Goal: Task Accomplishment & Management: Manage account settings

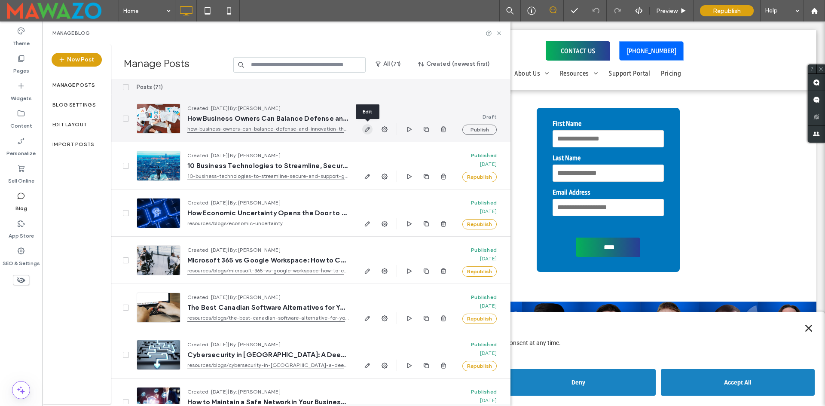
click at [367, 130] on use "button" at bounding box center [367, 129] width 5 height 5
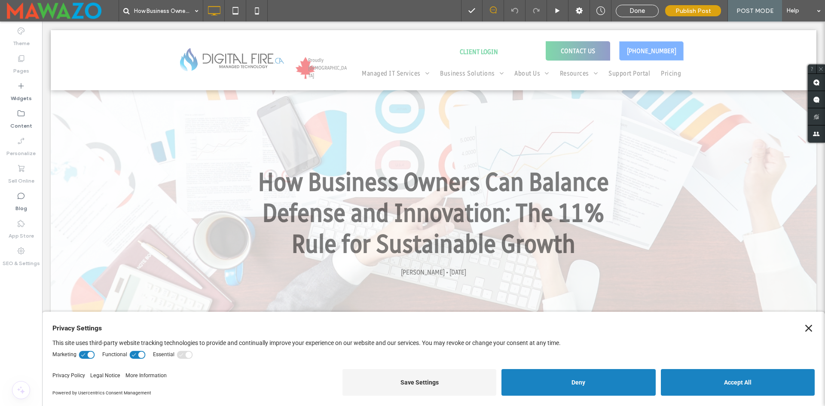
scroll to position [215, 0]
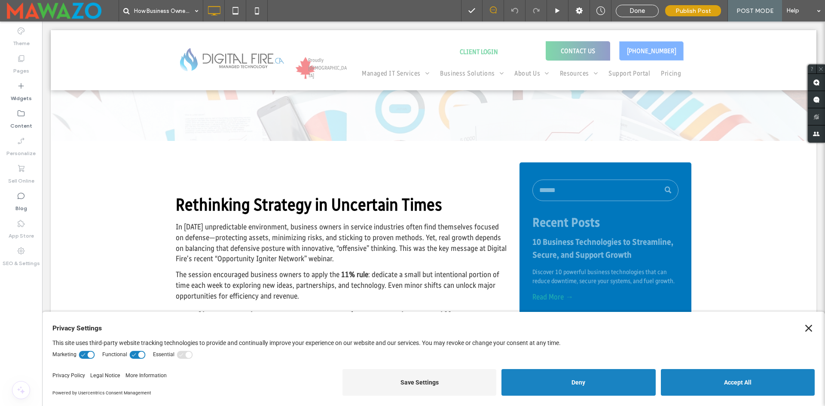
click at [805, 329] on icon "Close" at bounding box center [808, 328] width 7 height 7
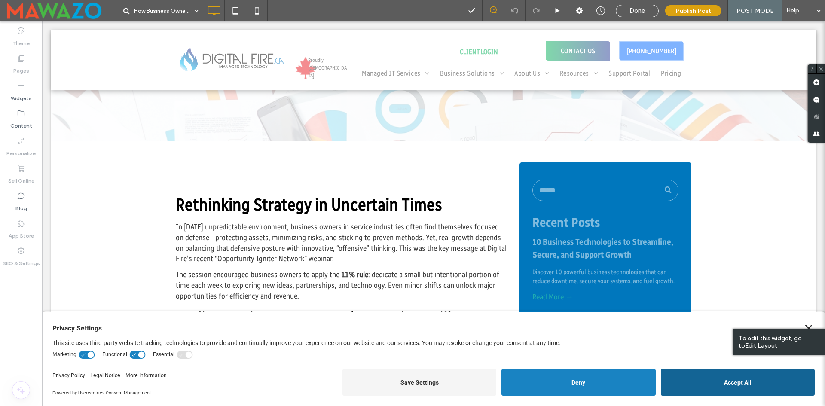
click at [692, 384] on button "Accept All" at bounding box center [738, 382] width 154 height 27
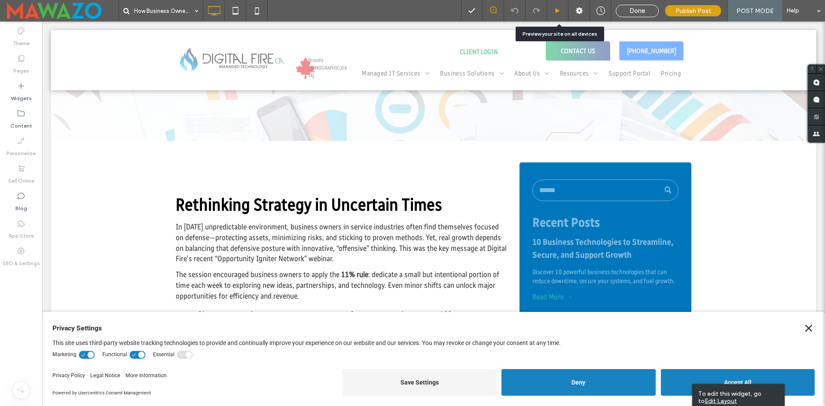
click at [564, 12] on div at bounding box center [557, 11] width 21 height 6
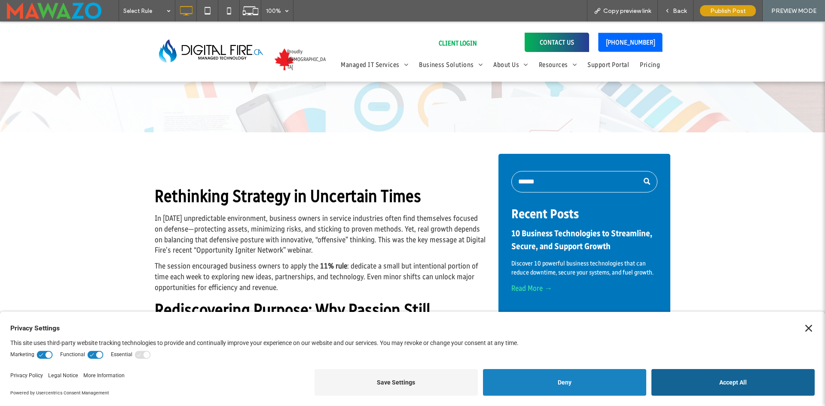
click at [712, 394] on button "Accept All" at bounding box center [732, 382] width 163 height 27
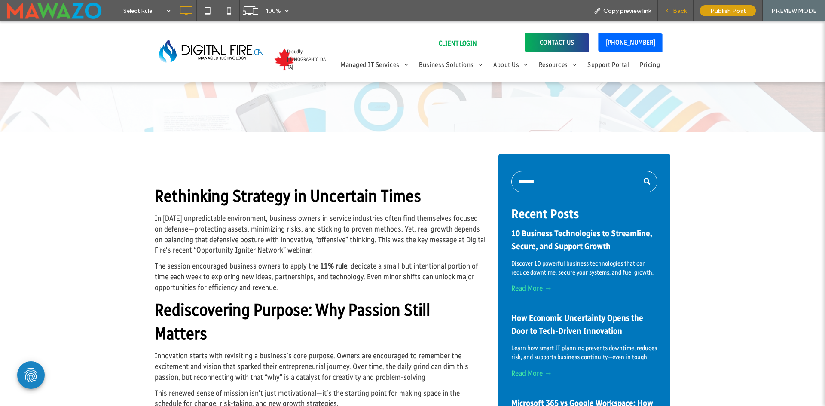
click at [675, 15] on div "Back" at bounding box center [676, 10] width 36 height 21
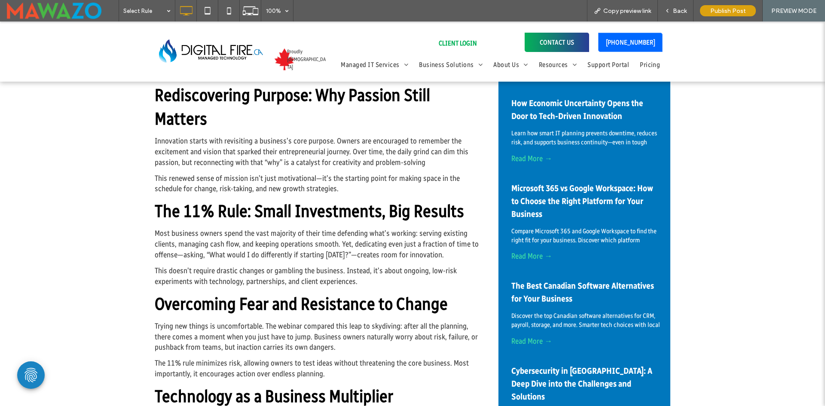
scroll to position [172, 0]
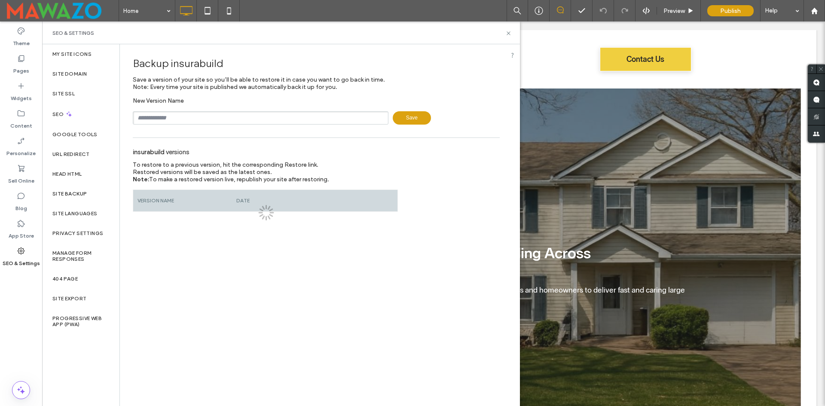
click at [183, 119] on input "text" at bounding box center [261, 117] width 256 height 13
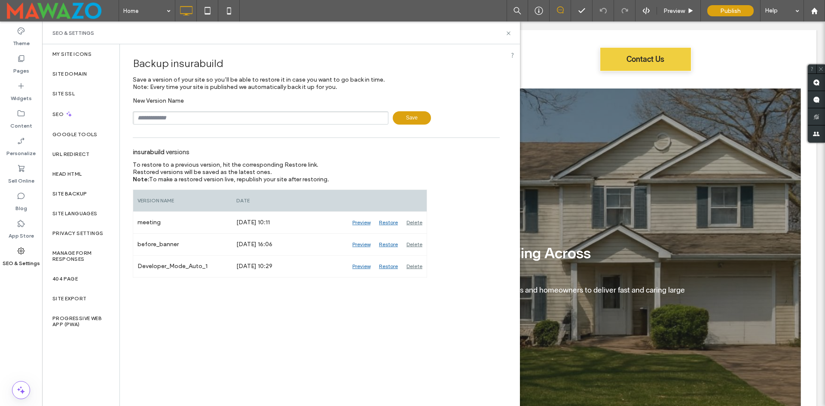
click at [183, 119] on input "text" at bounding box center [261, 117] width 256 height 13
type input "*"
type input "**********"
click at [221, 89] on span "Save a version of your site so you’ll be able to restore it in case you want to…" at bounding box center [259, 83] width 252 height 15
click at [415, 119] on span "Save" at bounding box center [412, 117] width 38 height 13
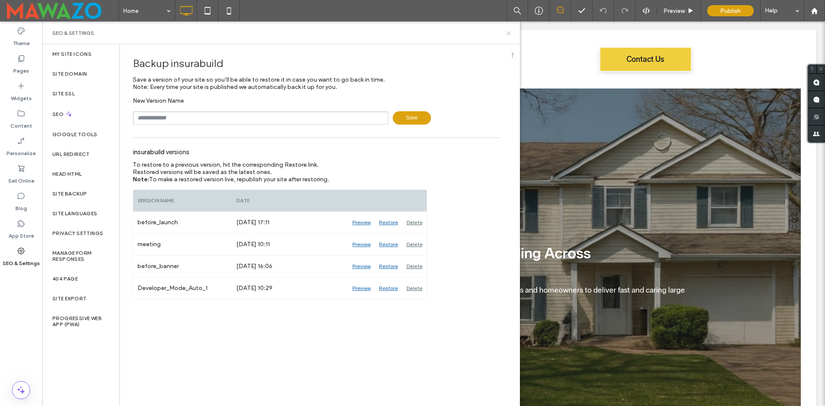
drag, startPoint x: 510, startPoint y: 33, endPoint x: 392, endPoint y: 29, distance: 117.8
click at [510, 33] on icon at bounding box center [508, 33] width 6 height 6
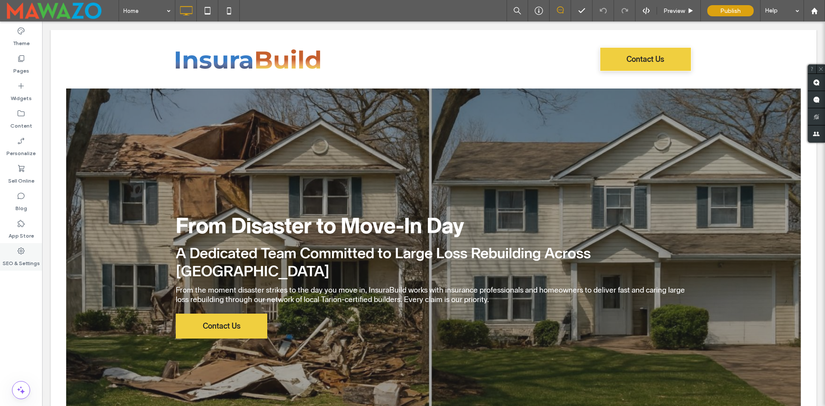
click at [18, 254] on icon at bounding box center [21, 251] width 9 height 9
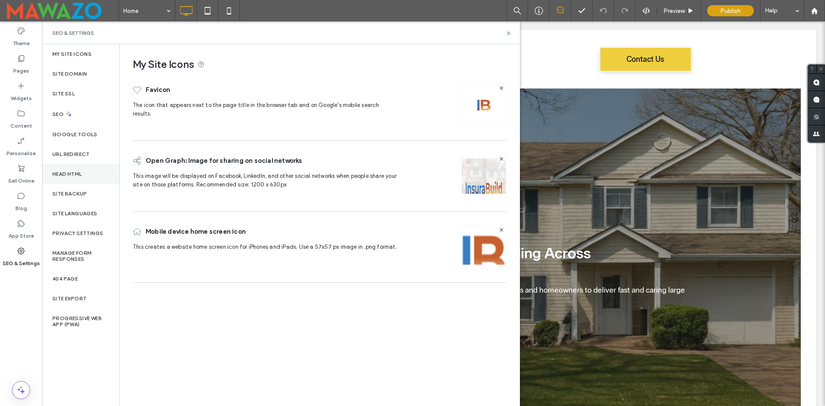
click at [81, 170] on div "Head HTML" at bounding box center [80, 174] width 77 height 20
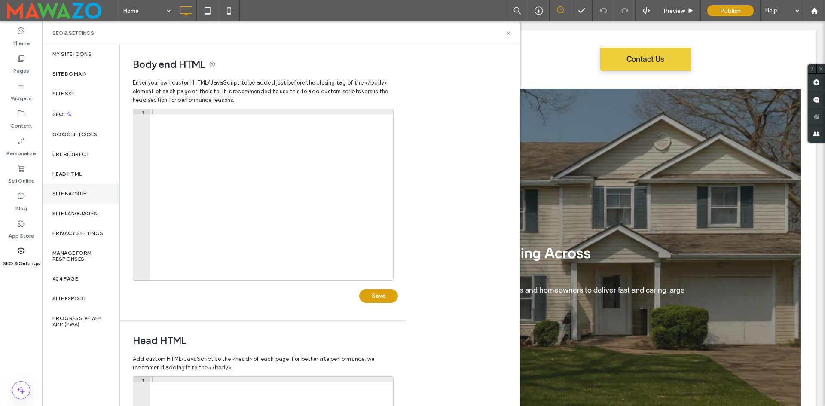
click at [74, 199] on div "Site Backup" at bounding box center [80, 194] width 77 height 20
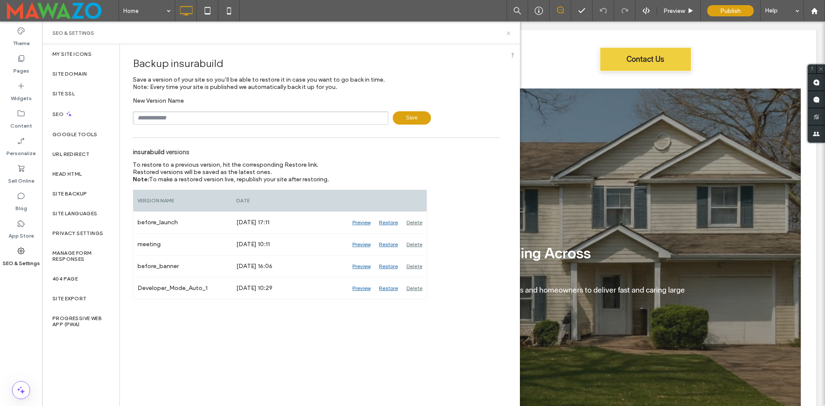
click at [507, 32] on use at bounding box center [508, 32] width 3 height 3
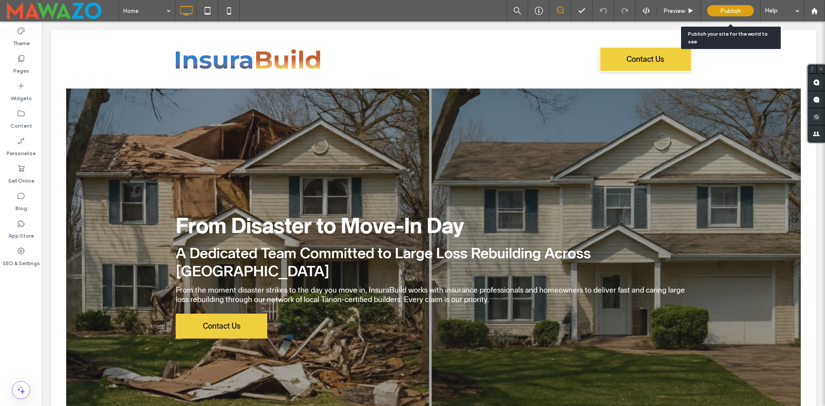
click at [730, 6] on div "Publish" at bounding box center [730, 10] width 46 height 11
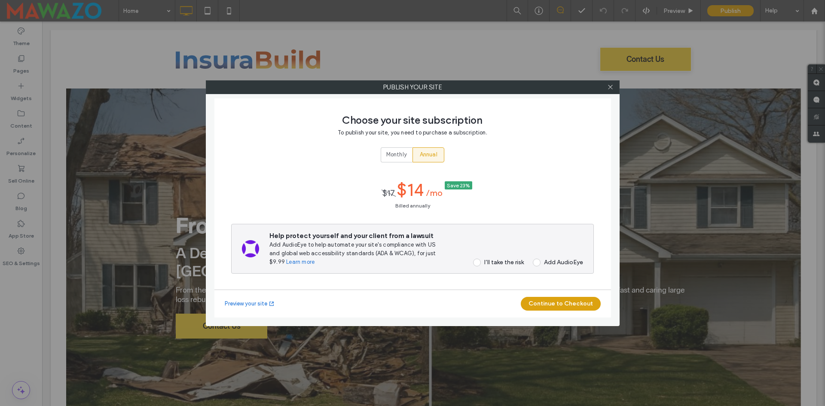
click at [432, 154] on span "Annual" at bounding box center [429, 154] width 18 height 9
click at [579, 304] on button "Continue to Checkout" at bounding box center [561, 304] width 80 height 14
click at [487, 262] on div "I’ll take the risk" at bounding box center [504, 262] width 40 height 7
click at [547, 301] on button "Continue to Checkout" at bounding box center [561, 304] width 80 height 14
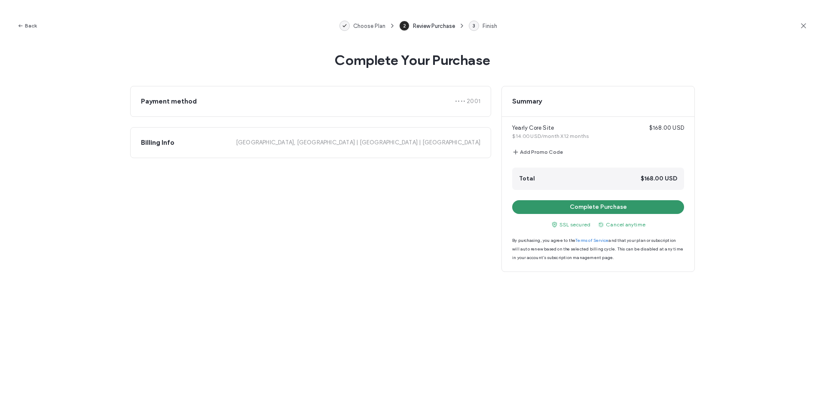
click at [543, 206] on button "Complete Purchase" at bounding box center [598, 207] width 172 height 14
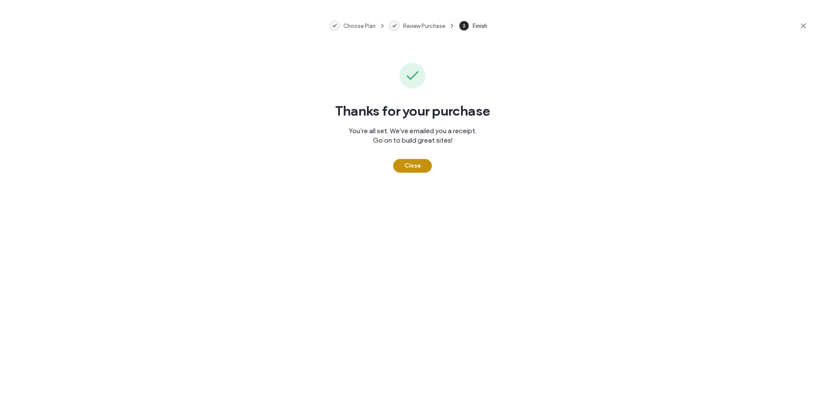
click at [421, 163] on button "Close" at bounding box center [412, 166] width 39 height 14
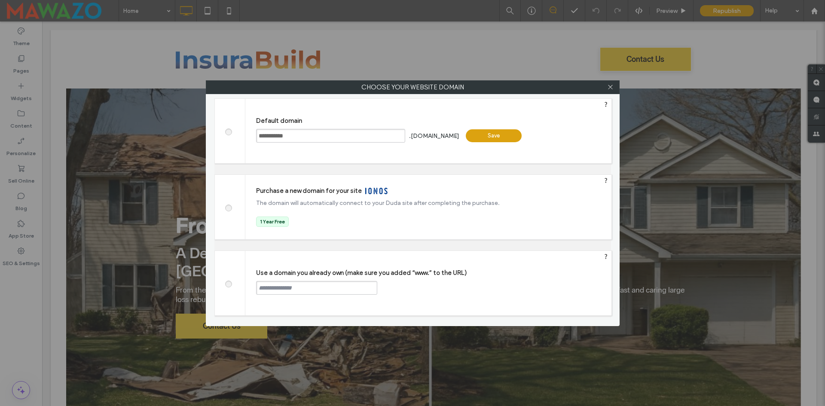
click at [228, 284] on span at bounding box center [228, 283] width 0 height 6
click at [281, 287] on input "text" at bounding box center [316, 288] width 121 height 14
click at [291, 285] on input "text" at bounding box center [316, 288] width 121 height 14
type input "**********"
click at [422, 287] on div "Continue" at bounding box center [410, 287] width 56 height 13
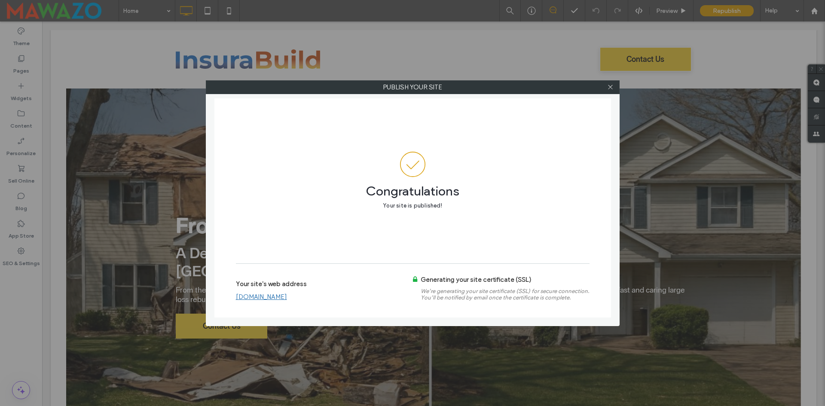
drag, startPoint x: 610, startPoint y: 90, endPoint x: 547, endPoint y: 103, distance: 64.5
click at [609, 90] on span at bounding box center [610, 87] width 6 height 13
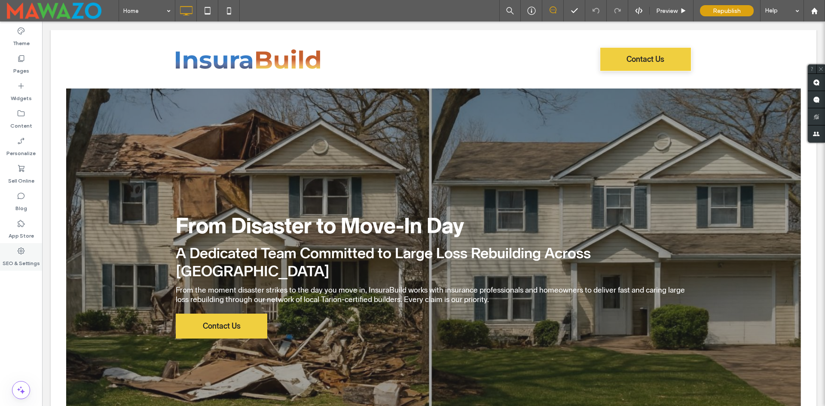
click at [20, 248] on use at bounding box center [21, 250] width 7 height 7
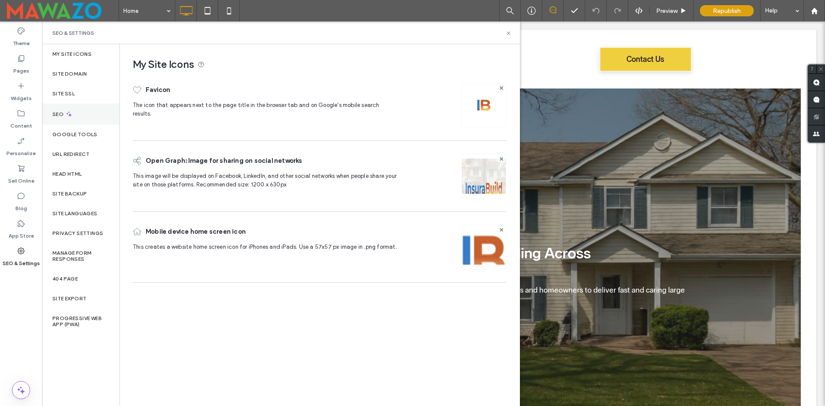
click at [87, 110] on div "SEO" at bounding box center [80, 114] width 77 height 21
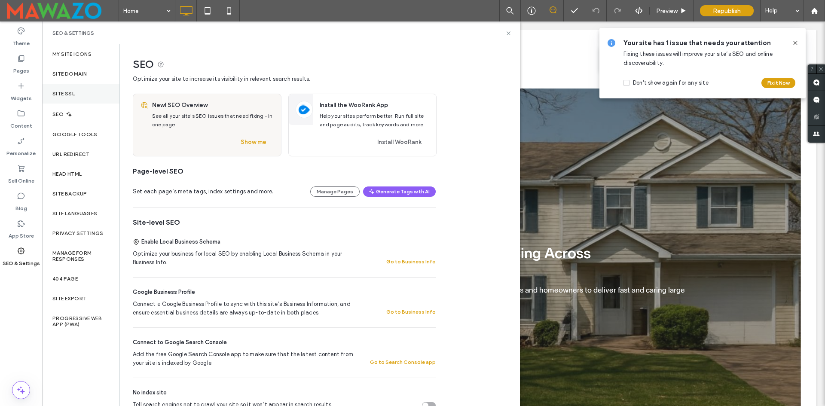
click at [89, 95] on div "Site SSL" at bounding box center [80, 94] width 77 height 20
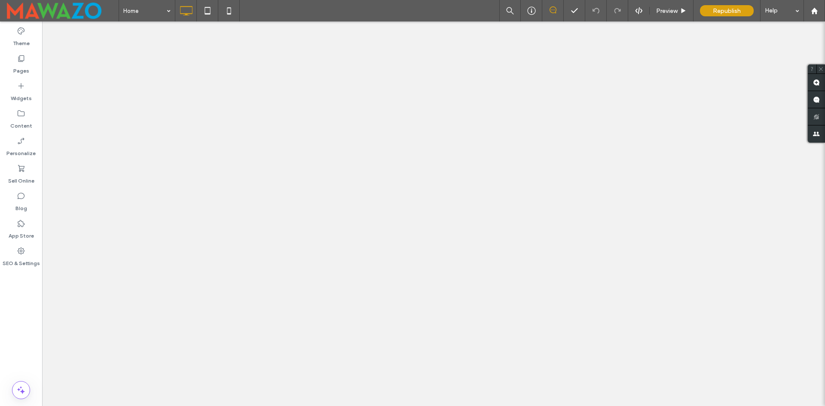
click at [19, 66] on label "Pages" at bounding box center [21, 69] width 16 height 12
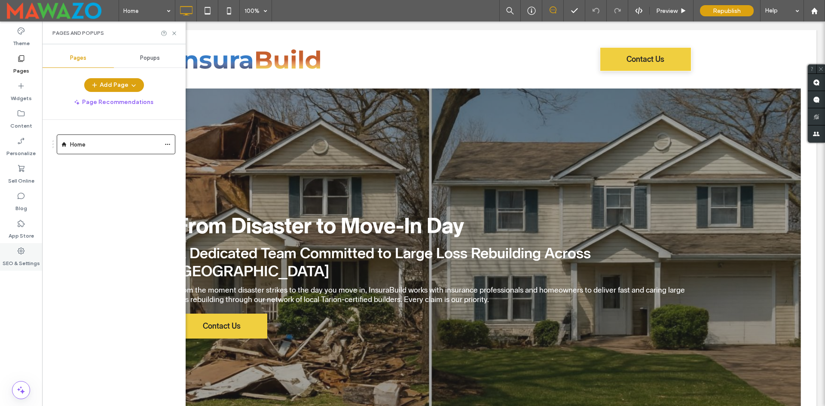
click at [21, 254] on icon at bounding box center [21, 251] width 9 height 9
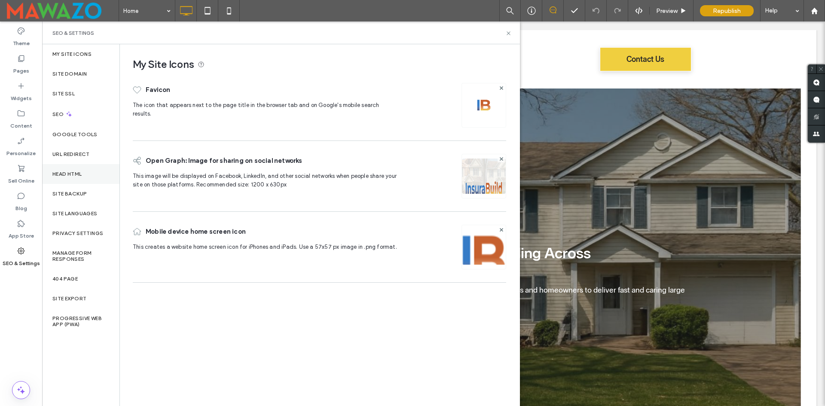
click at [69, 176] on label "Head HTML" at bounding box center [67, 174] width 30 height 6
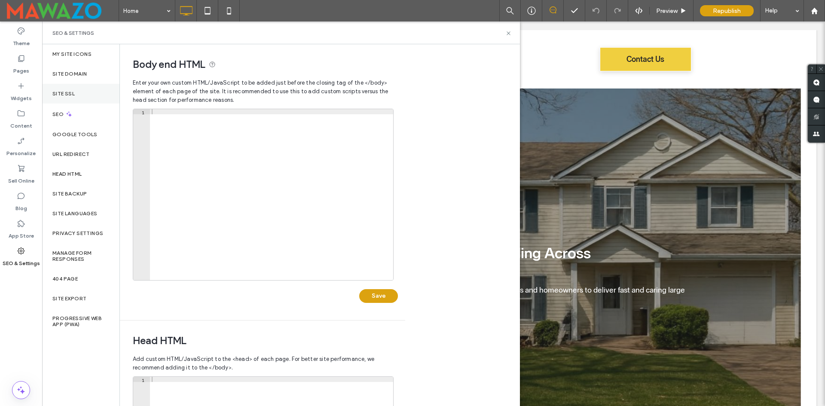
click at [84, 93] on div "Site SSL" at bounding box center [80, 94] width 77 height 20
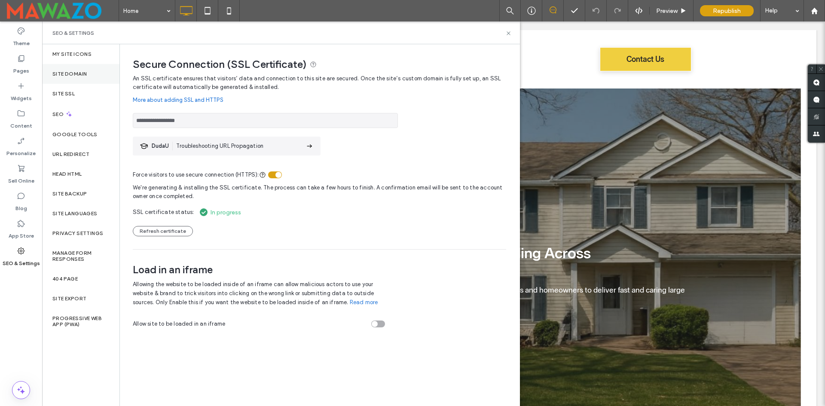
click at [88, 74] on div "Site Domain" at bounding box center [80, 74] width 77 height 20
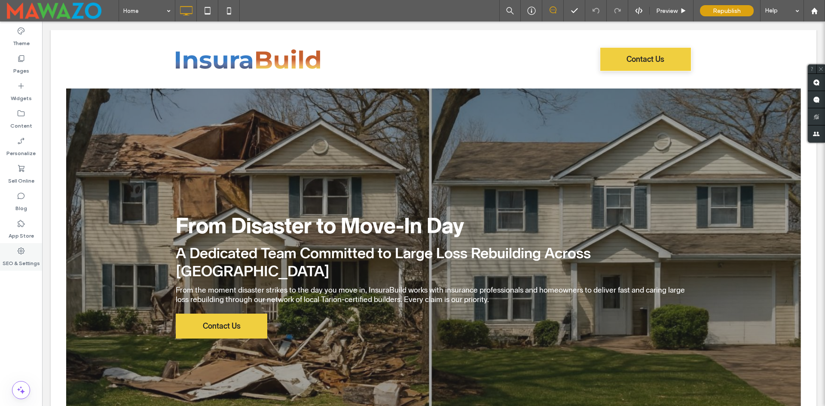
drag, startPoint x: 25, startPoint y: 256, endPoint x: 25, endPoint y: 250, distance: 6.0
click at [25, 256] on label "SEO & Settings" at bounding box center [21, 261] width 37 height 12
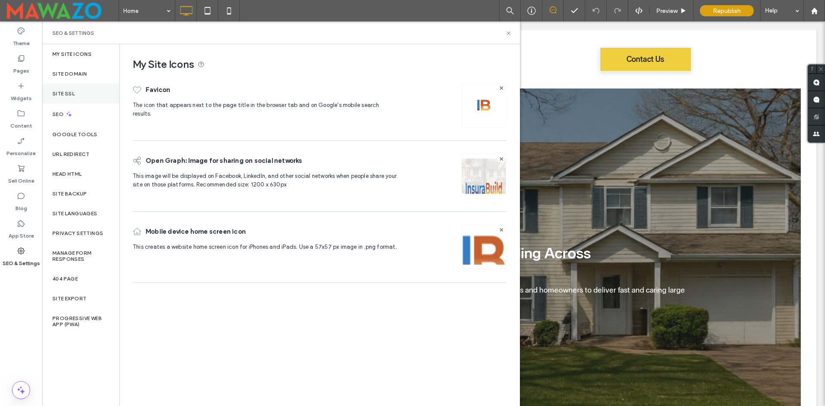
click at [71, 91] on label "Site SSL" at bounding box center [63, 94] width 22 height 6
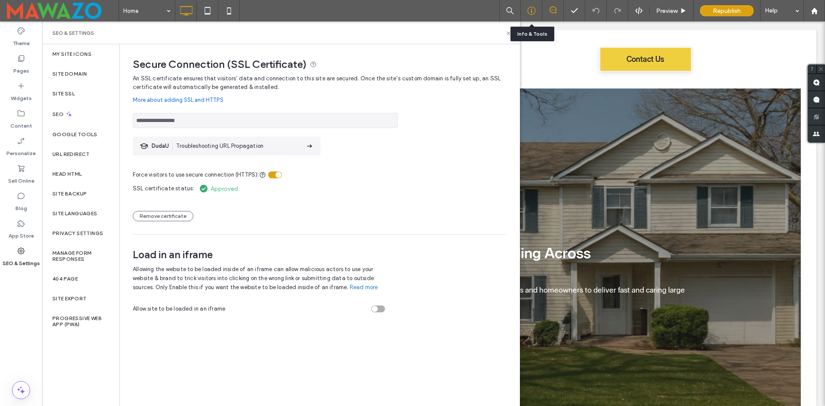
click at [532, 7] on use at bounding box center [531, 11] width 8 height 8
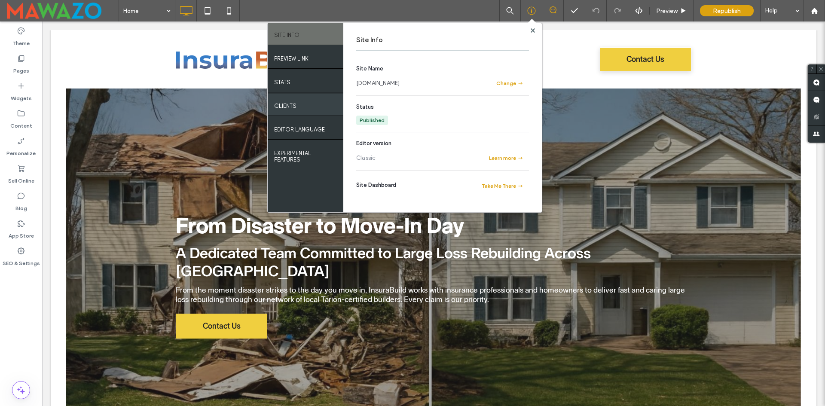
click at [302, 107] on div "Clients" at bounding box center [306, 104] width 76 height 21
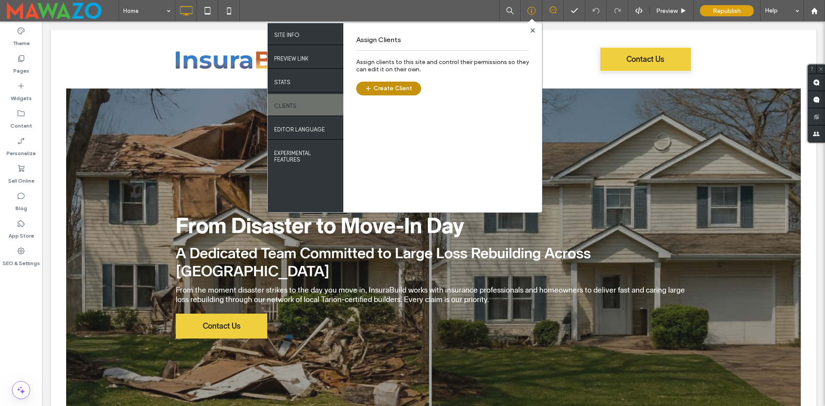
click at [403, 88] on button "Create Client" at bounding box center [388, 89] width 65 height 14
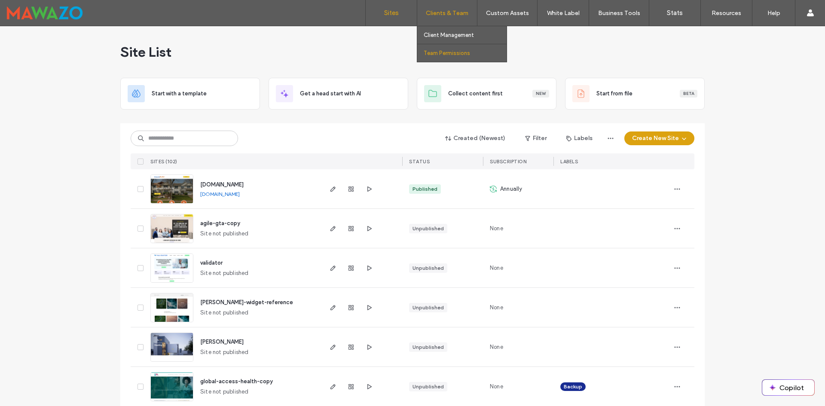
click at [448, 50] on label "Team Permissions" at bounding box center [447, 53] width 46 height 6
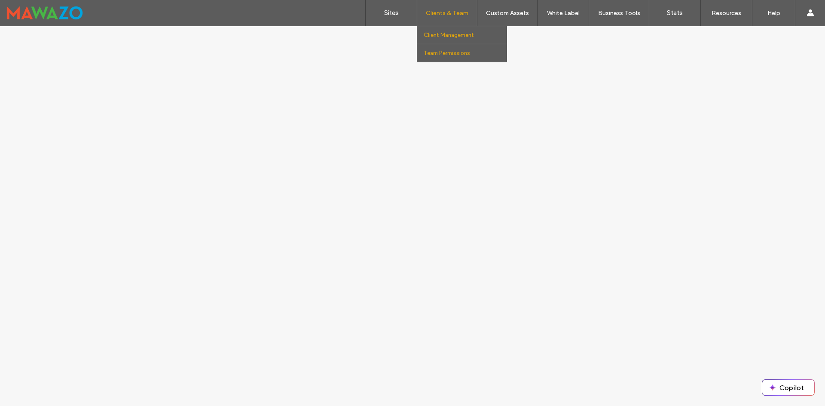
click at [444, 34] on label "Client Management" at bounding box center [449, 35] width 50 height 6
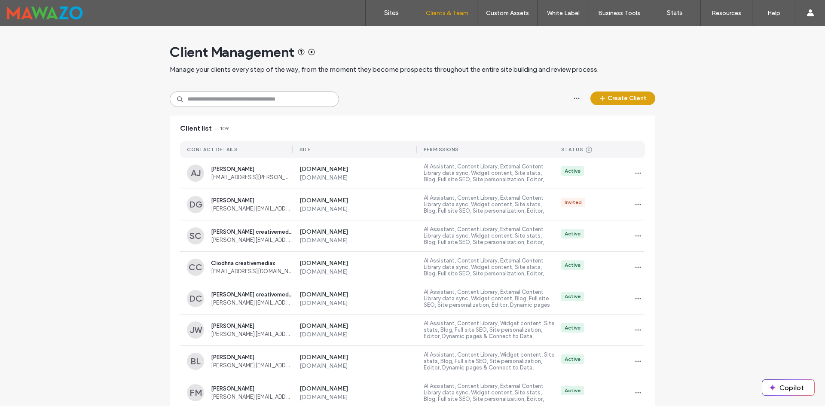
click at [261, 99] on input at bounding box center [254, 99] width 169 height 15
click at [616, 95] on button "Create Client" at bounding box center [622, 99] width 65 height 14
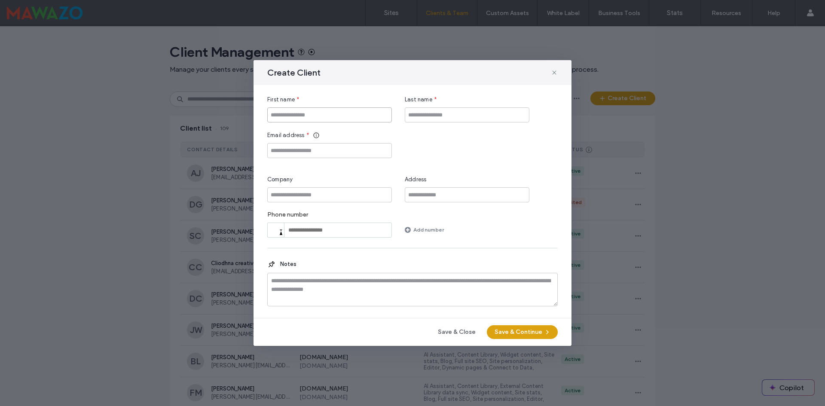
click at [330, 114] on input "First name" at bounding box center [329, 114] width 125 height 15
type input "*******"
type input "********"
click at [342, 153] on input "Email address" at bounding box center [329, 150] width 125 height 15
paste input "**********"
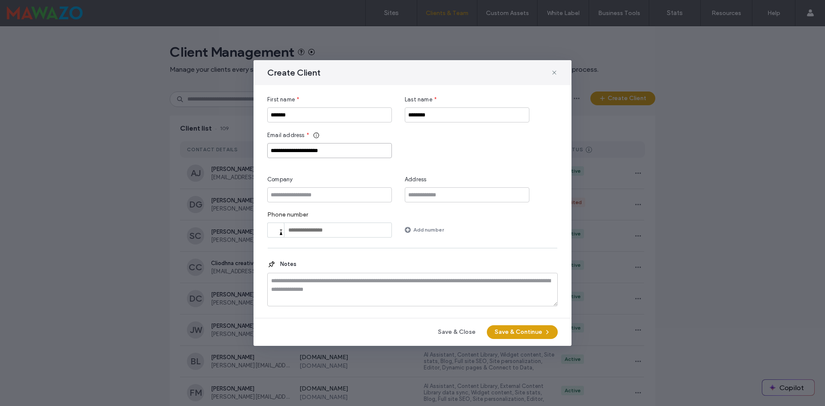
type input "**********"
click at [458, 147] on div "**********" at bounding box center [412, 144] width 290 height 27
click at [508, 330] on button "Save & Continue" at bounding box center [522, 332] width 71 height 14
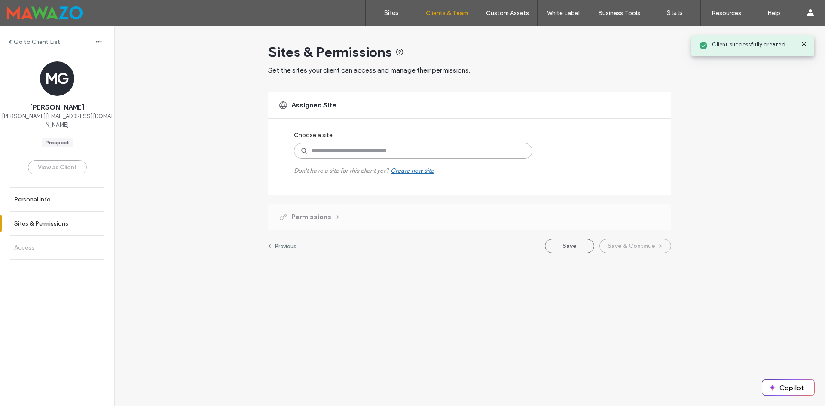
click at [329, 152] on input at bounding box center [413, 150] width 238 height 15
type input "**********"
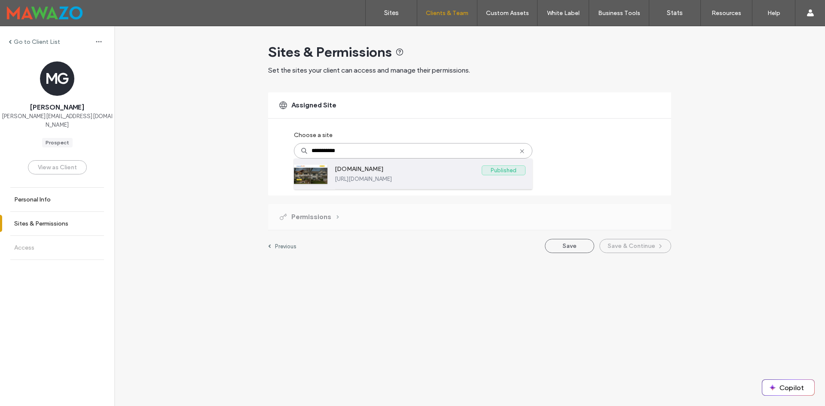
click at [446, 174] on label "[DOMAIN_NAME]" at bounding box center [408, 170] width 147 height 10
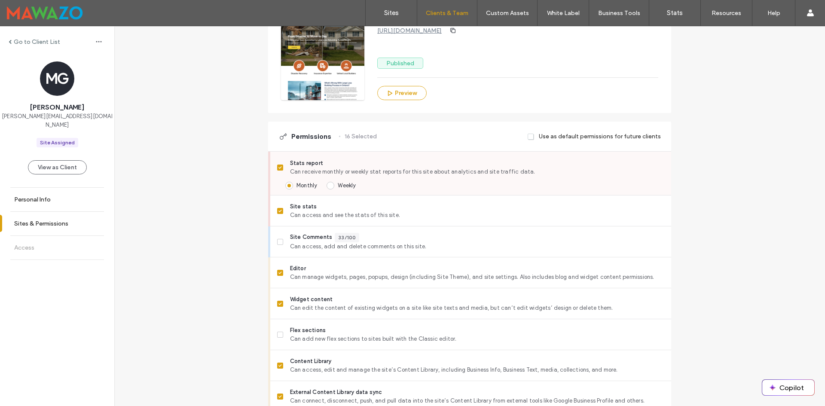
scroll to position [129, 0]
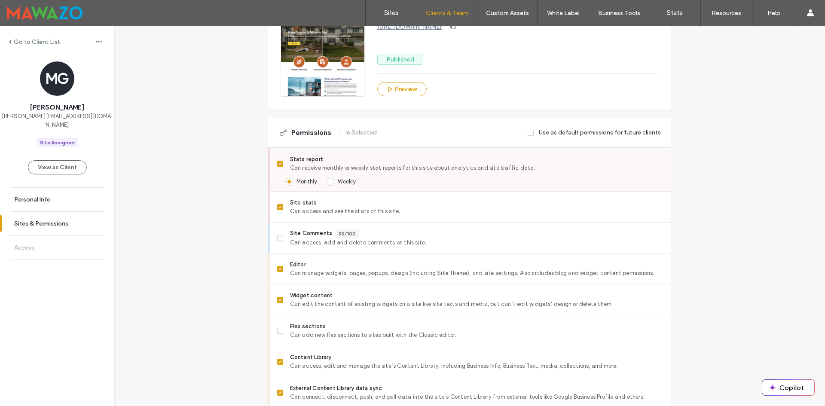
click at [278, 162] on icon at bounding box center [279, 163] width 3 height 3
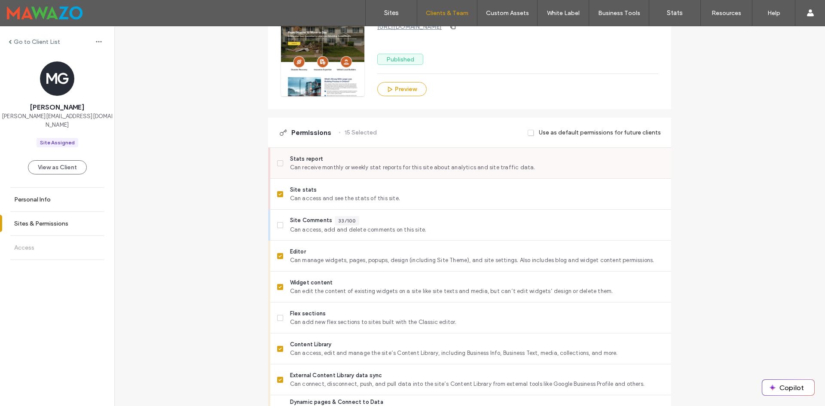
click at [277, 165] on span at bounding box center [280, 163] width 6 height 6
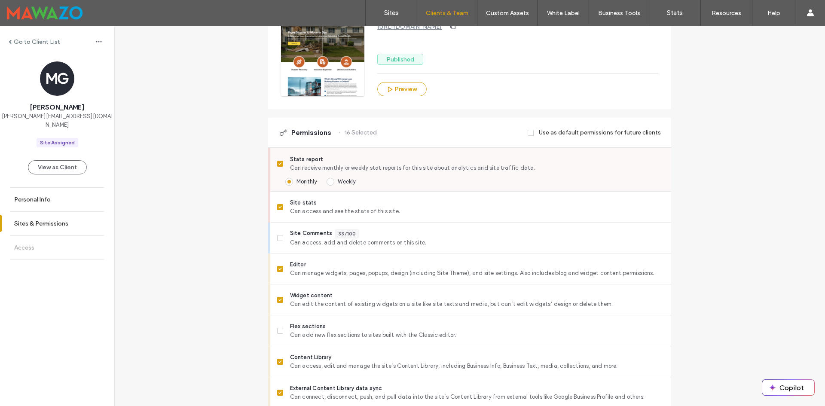
click at [277, 168] on label "Stats report Can receive monthly or weekly stat reports for this site about ana…" at bounding box center [470, 163] width 387 height 17
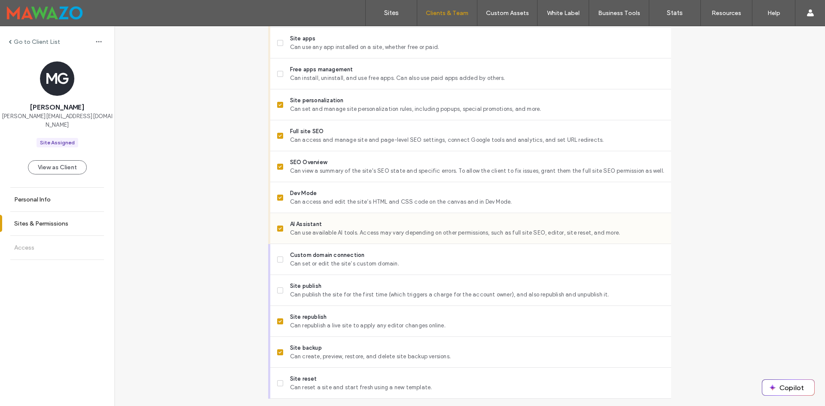
scroll to position [645, 0]
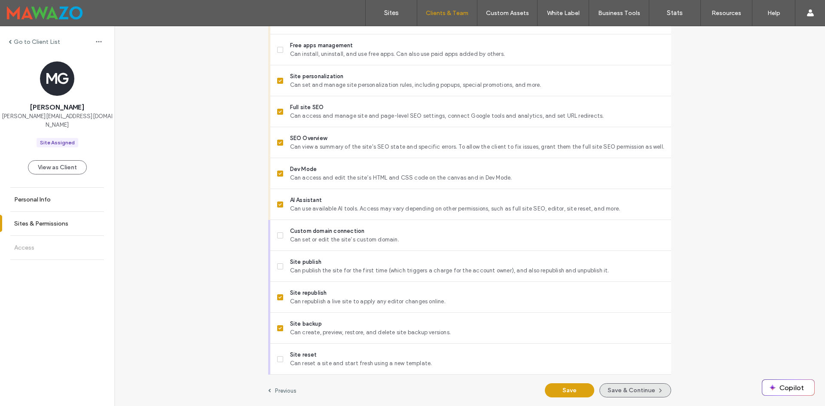
click at [619, 388] on button "Save & Continue" at bounding box center [635, 390] width 72 height 14
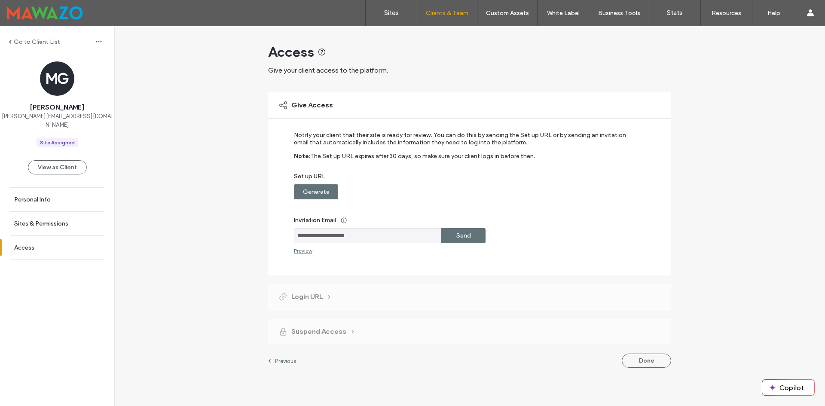
click at [463, 237] on label "Send" at bounding box center [463, 236] width 15 height 16
click at [394, 12] on label "Sites" at bounding box center [391, 13] width 15 height 8
